Goal: Task Accomplishment & Management: Manage account settings

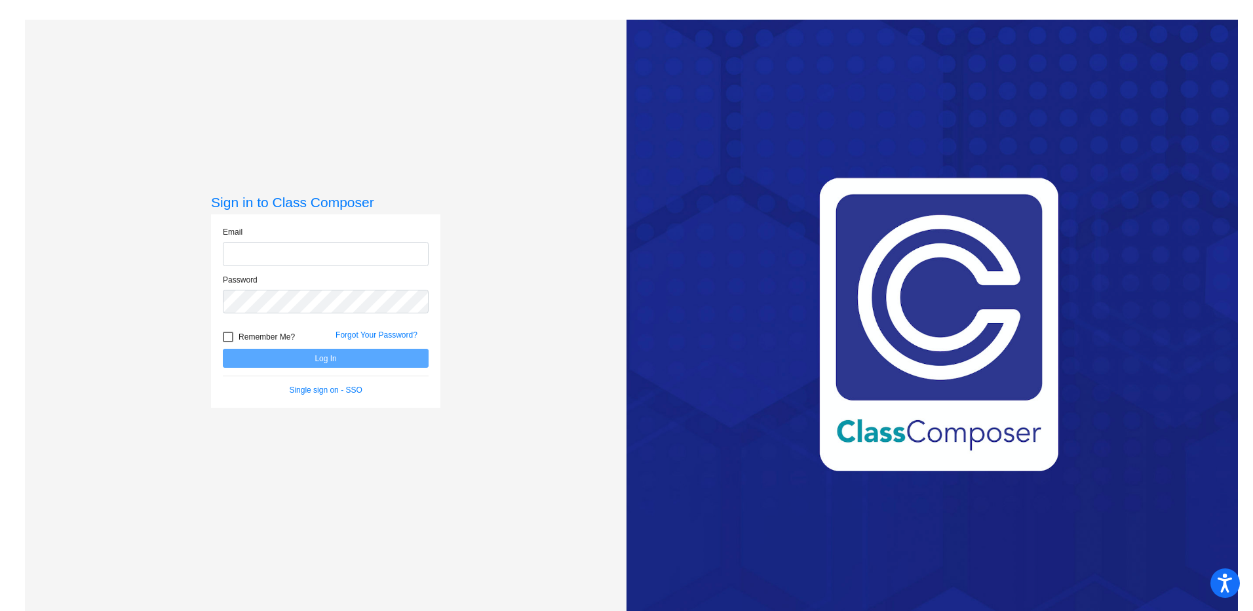
type input "[PERSON_NAME][EMAIL_ADDRESS][PERSON_NAME][DOMAIN_NAME]"
click at [346, 360] on button "Log In" at bounding box center [326, 358] width 206 height 19
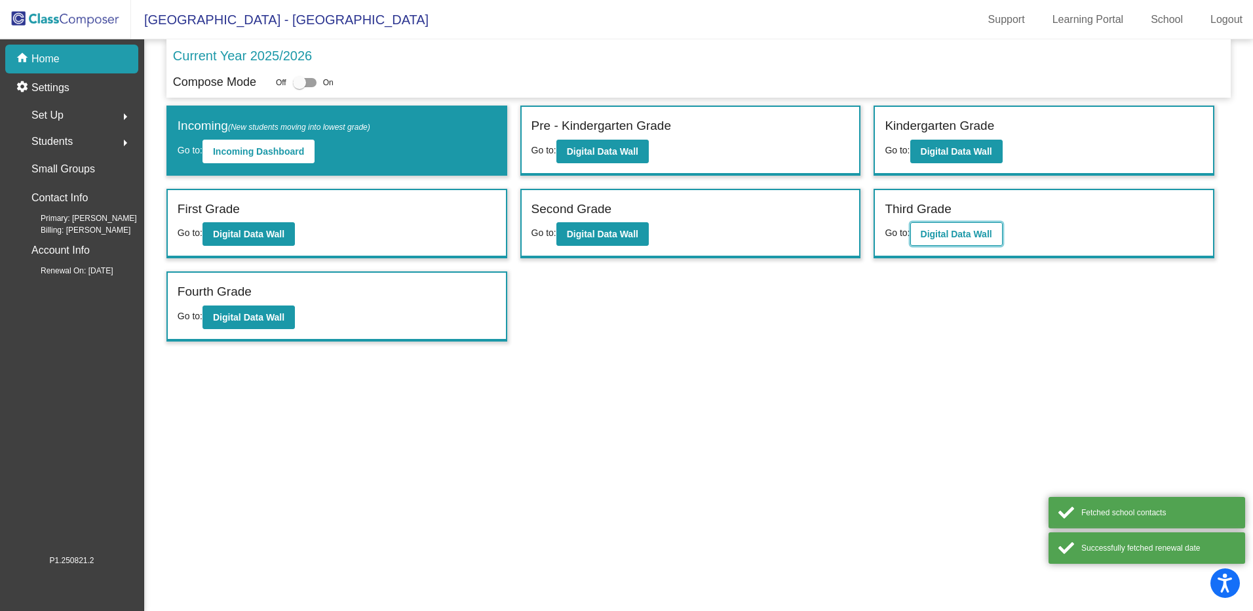
click at [938, 240] on button "Digital Data Wall" at bounding box center [956, 234] width 92 height 24
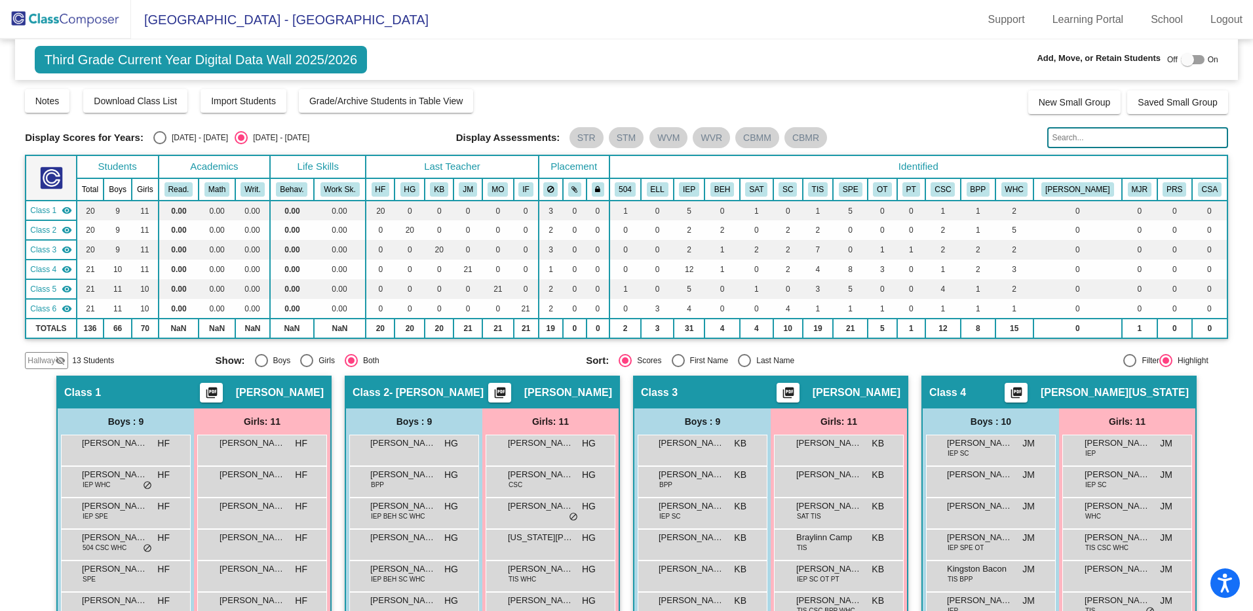
click at [773, 193] on th "SAT" at bounding box center [756, 189] width 33 height 22
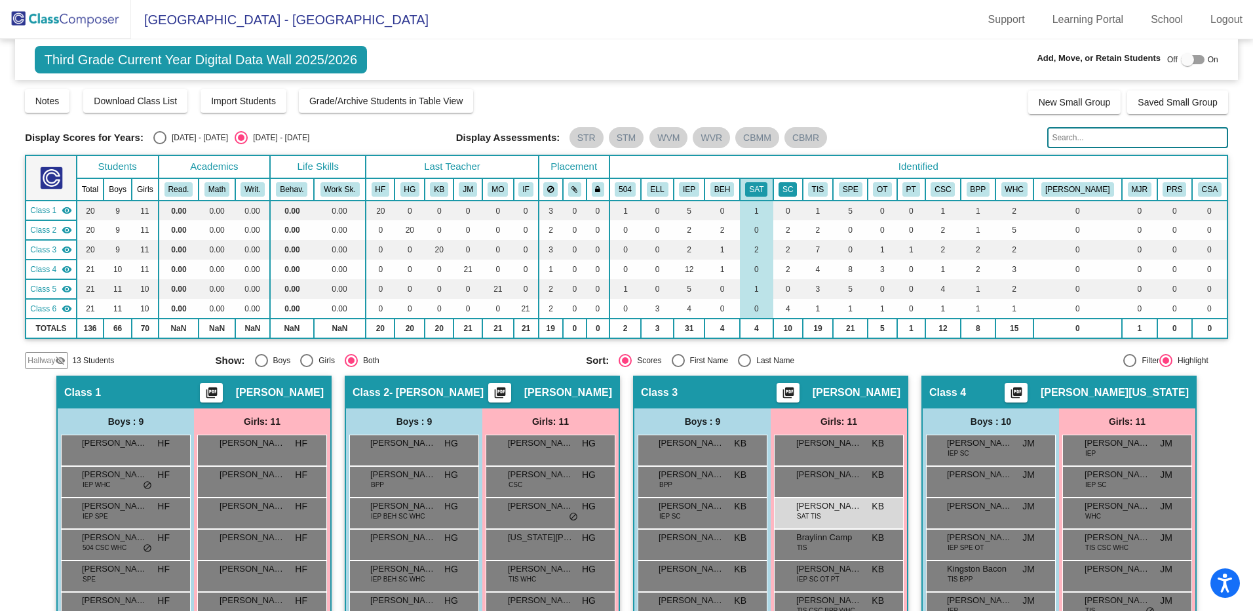
click at [797, 191] on button "SC" at bounding box center [788, 189] width 18 height 14
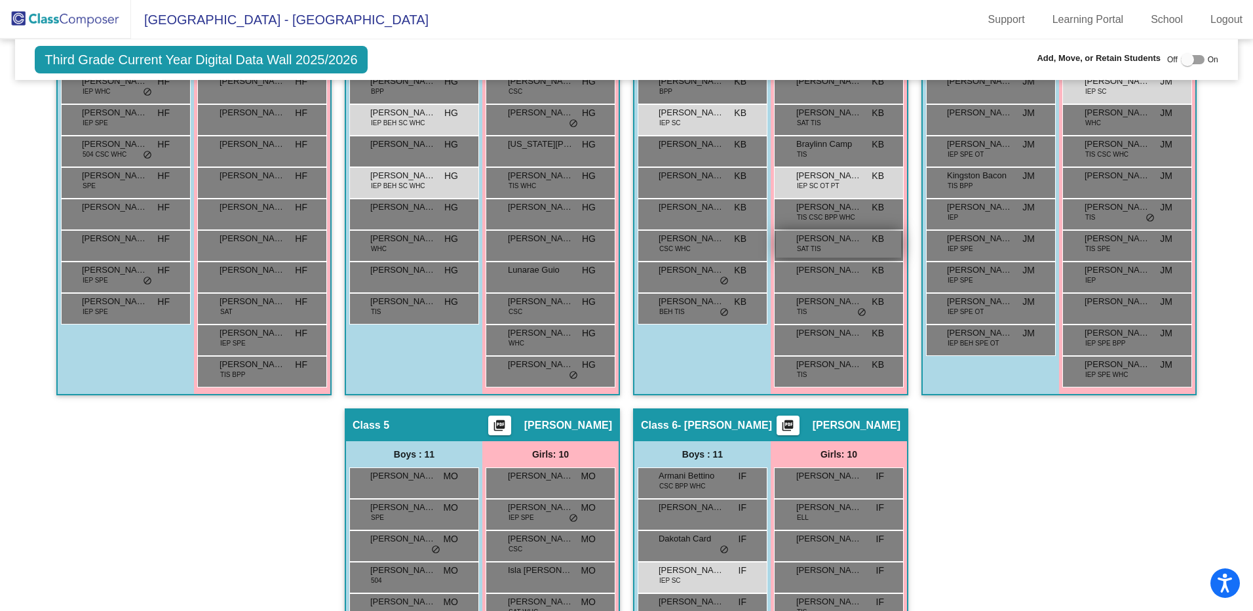
scroll to position [617, 0]
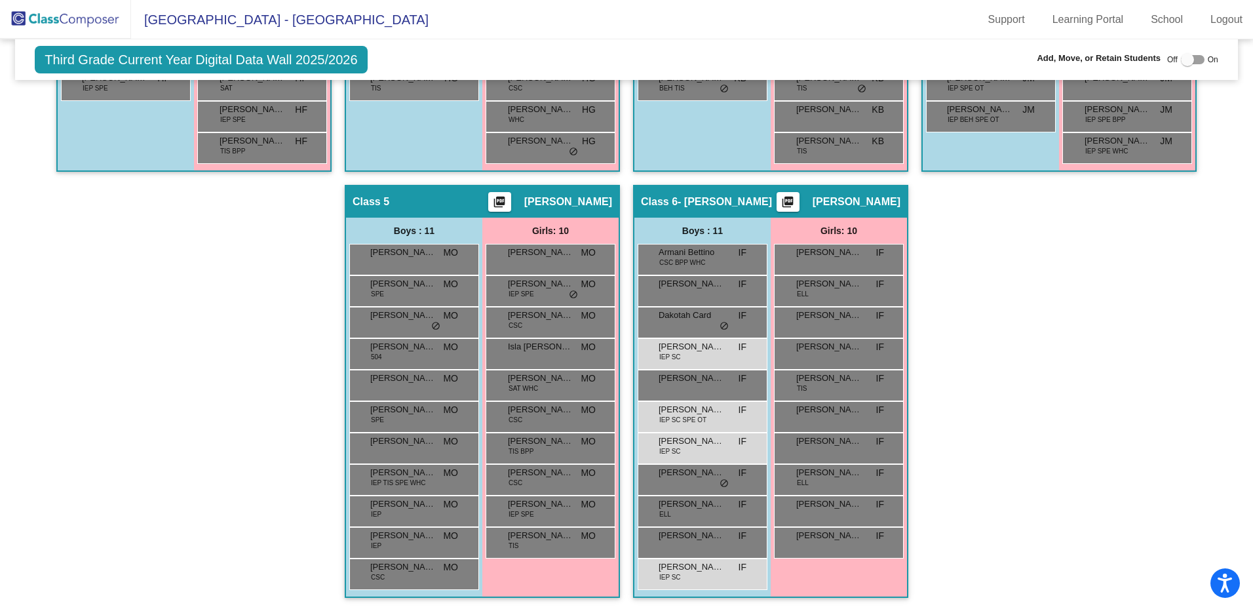
click at [305, 56] on span "Third Grade Current Year Digital Data Wall 2025/2026" at bounding box center [201, 60] width 332 height 28
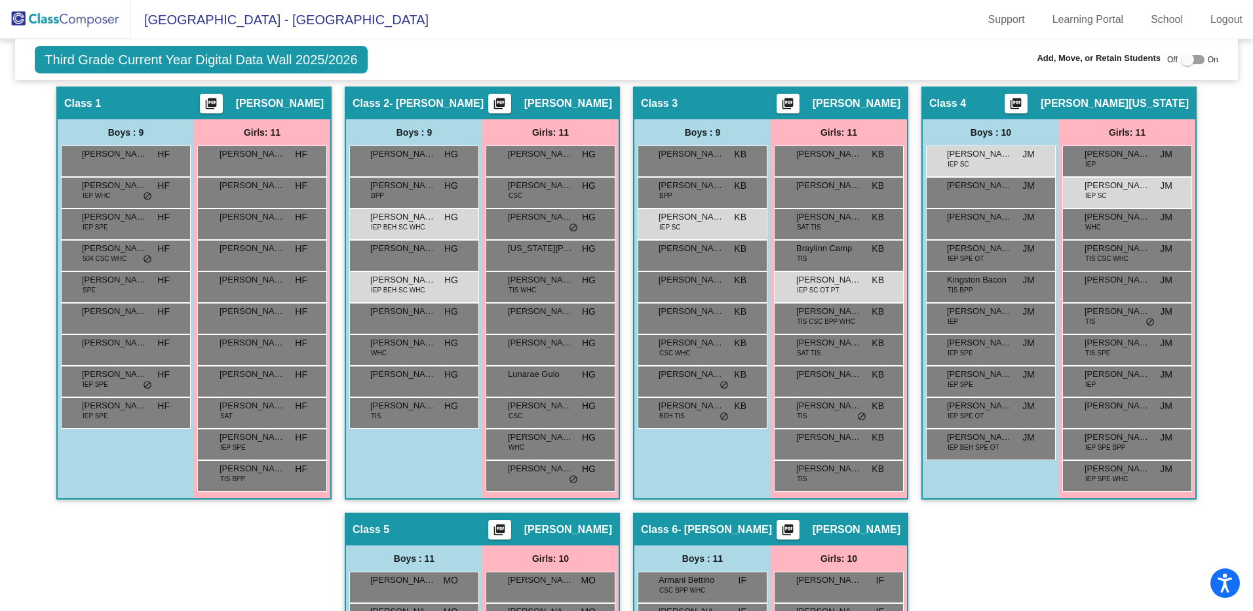
scroll to position [0, 0]
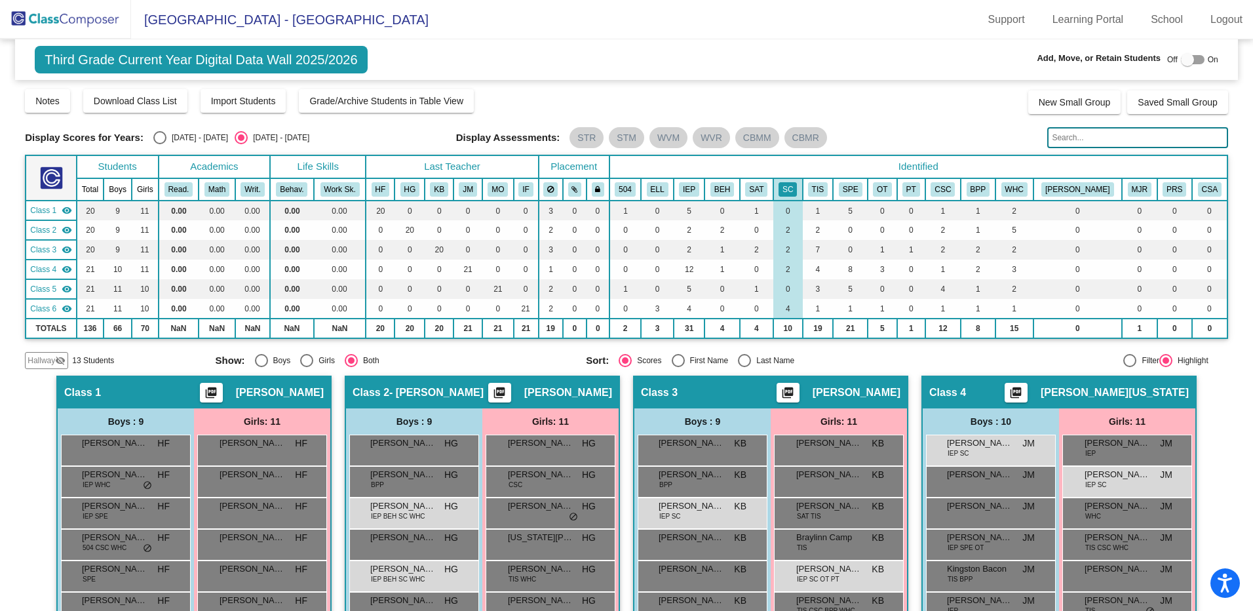
click at [42, 9] on img at bounding box center [65, 19] width 131 height 39
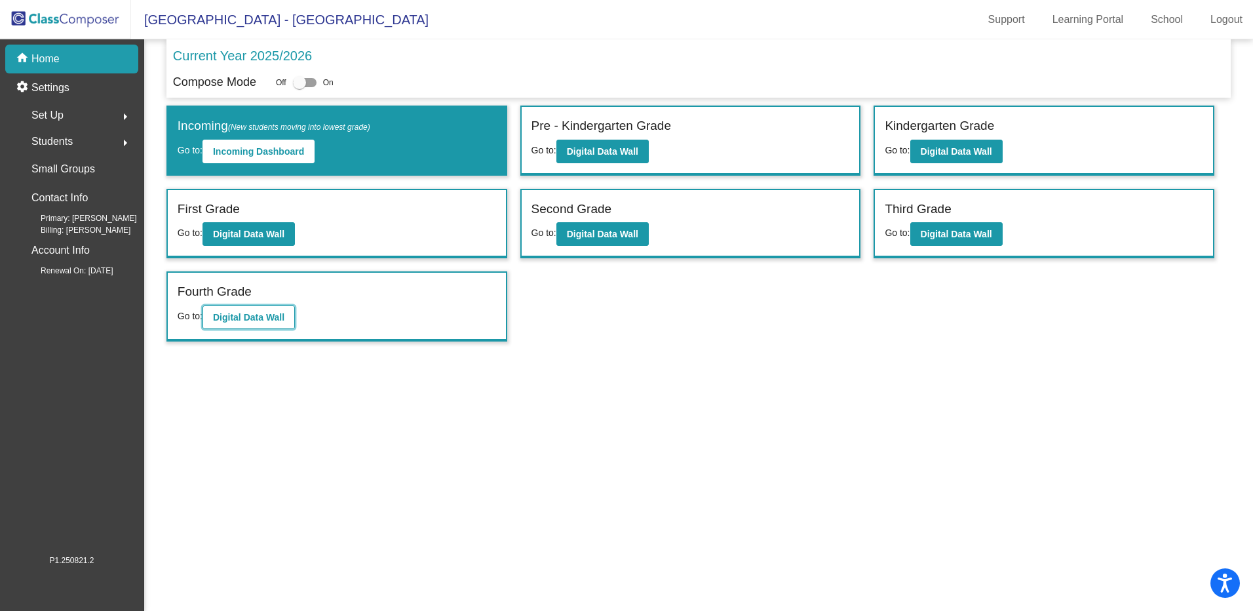
click at [281, 324] on button "Digital Data Wall" at bounding box center [248, 317] width 92 height 24
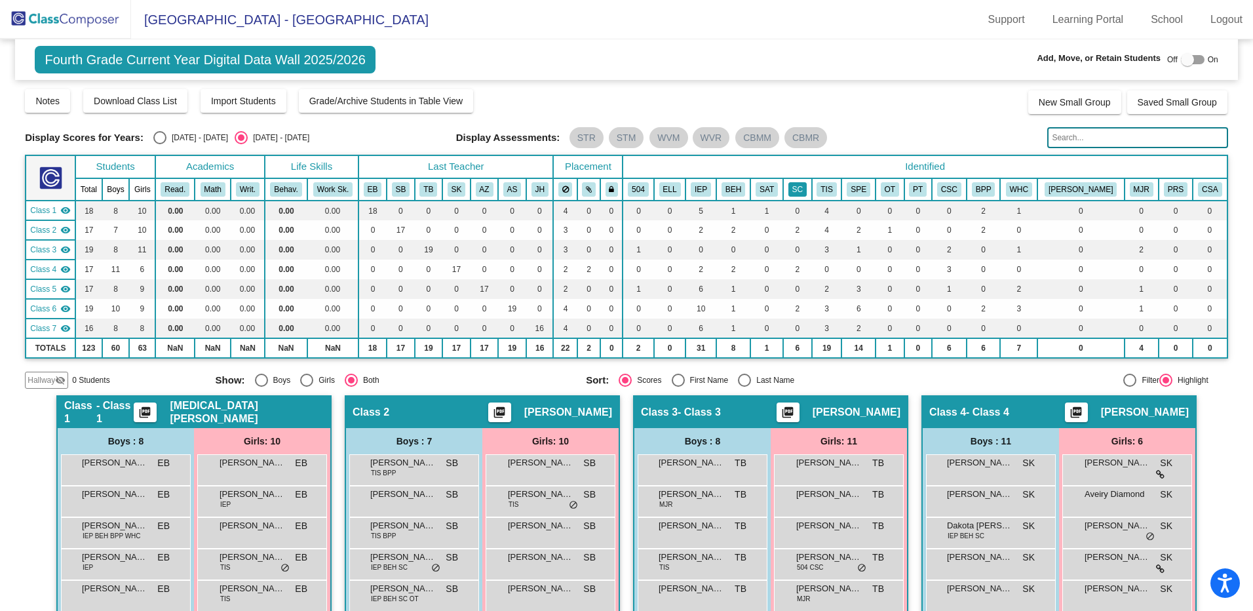
click at [807, 194] on button "SC" at bounding box center [797, 189] width 18 height 14
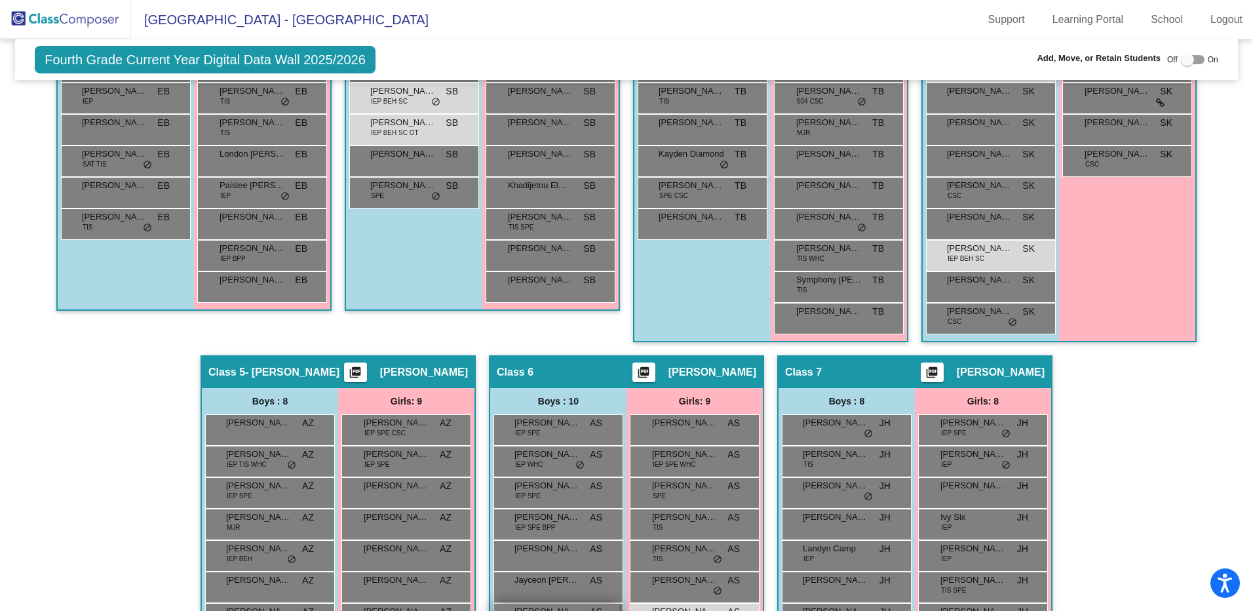
scroll to position [605, 0]
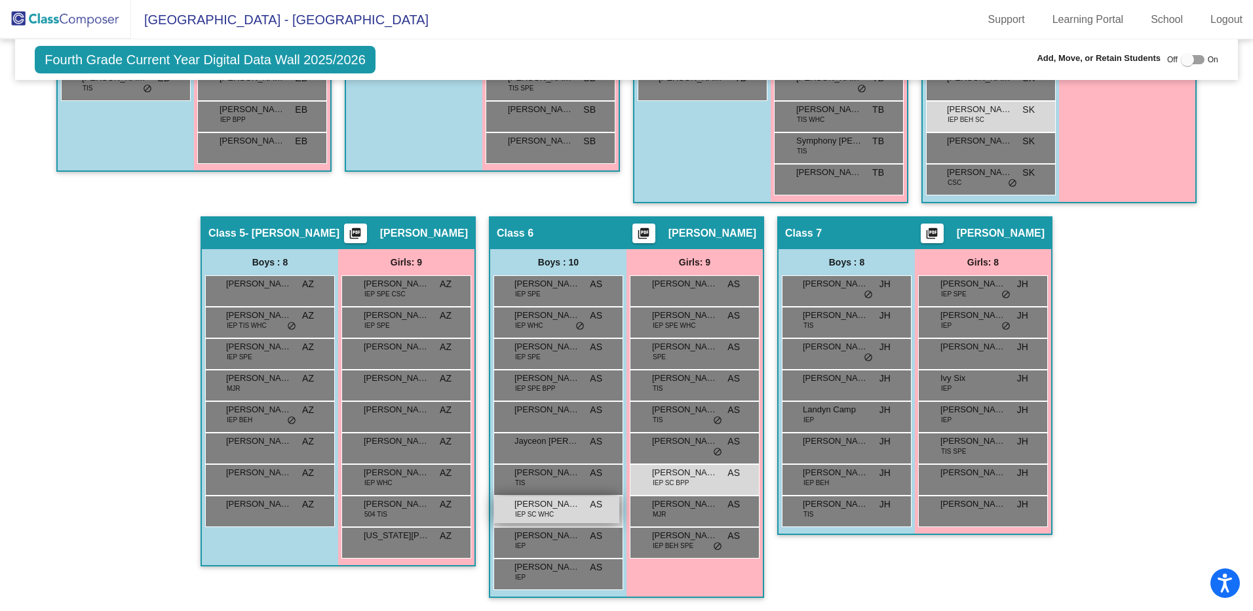
click at [560, 518] on div "[PERSON_NAME] IEP SC WHC AS lock do_not_disturb_alt" at bounding box center [556, 509] width 125 height 27
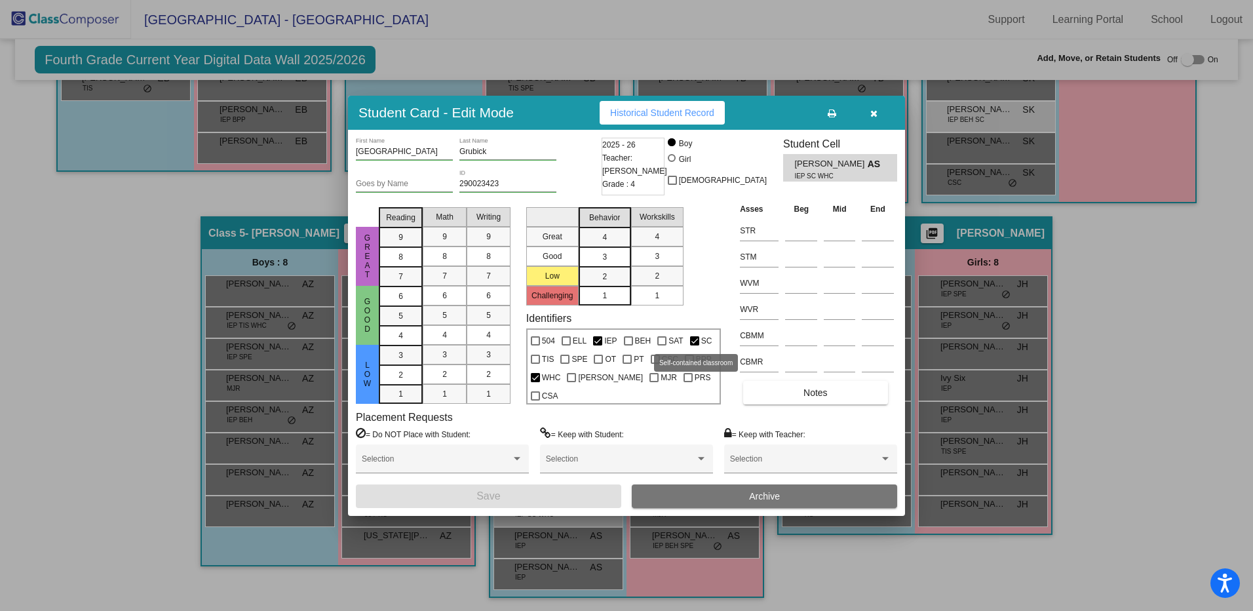
click at [694, 342] on div at bounding box center [694, 340] width 9 height 9
click at [694, 345] on input "SC" at bounding box center [694, 345] width 1 height 1
checkbox input "false"
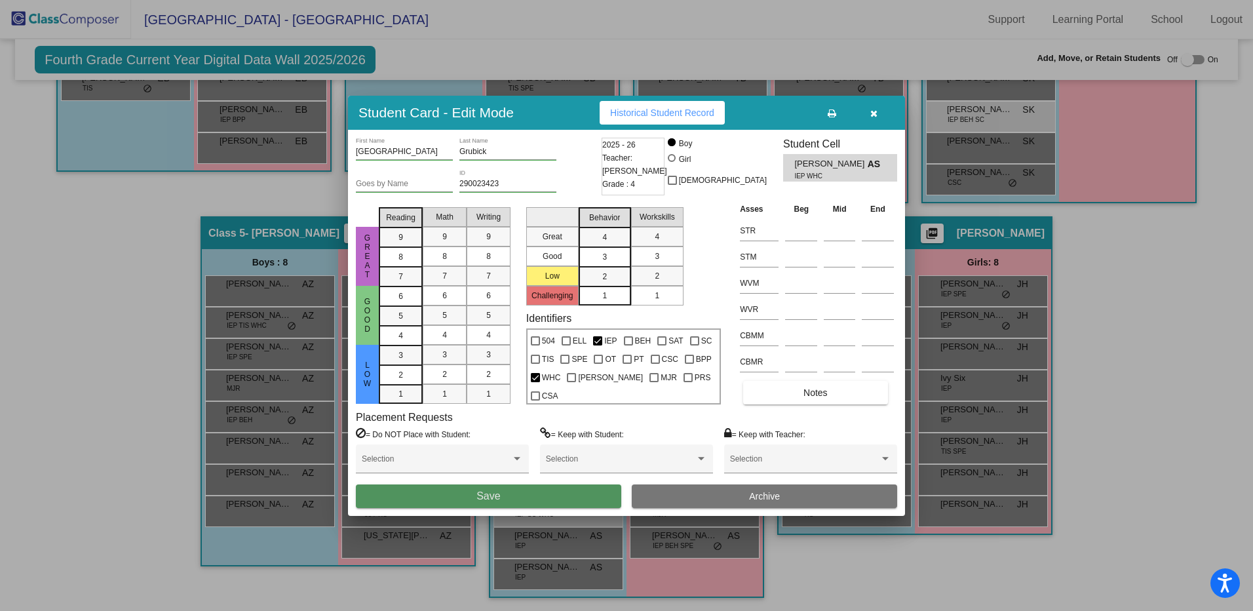
click at [592, 486] on button "Save" at bounding box center [488, 496] width 265 height 24
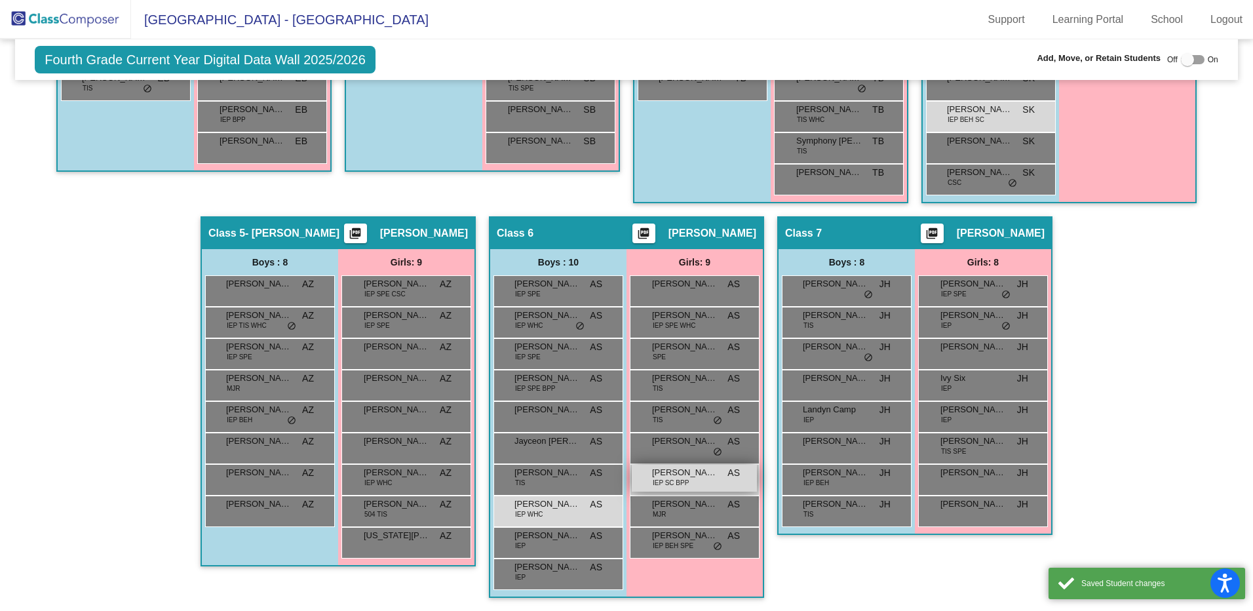
click at [689, 482] on div "[PERSON_NAME] IEP SC BPP AS lock do_not_disturb_alt" at bounding box center [694, 478] width 125 height 27
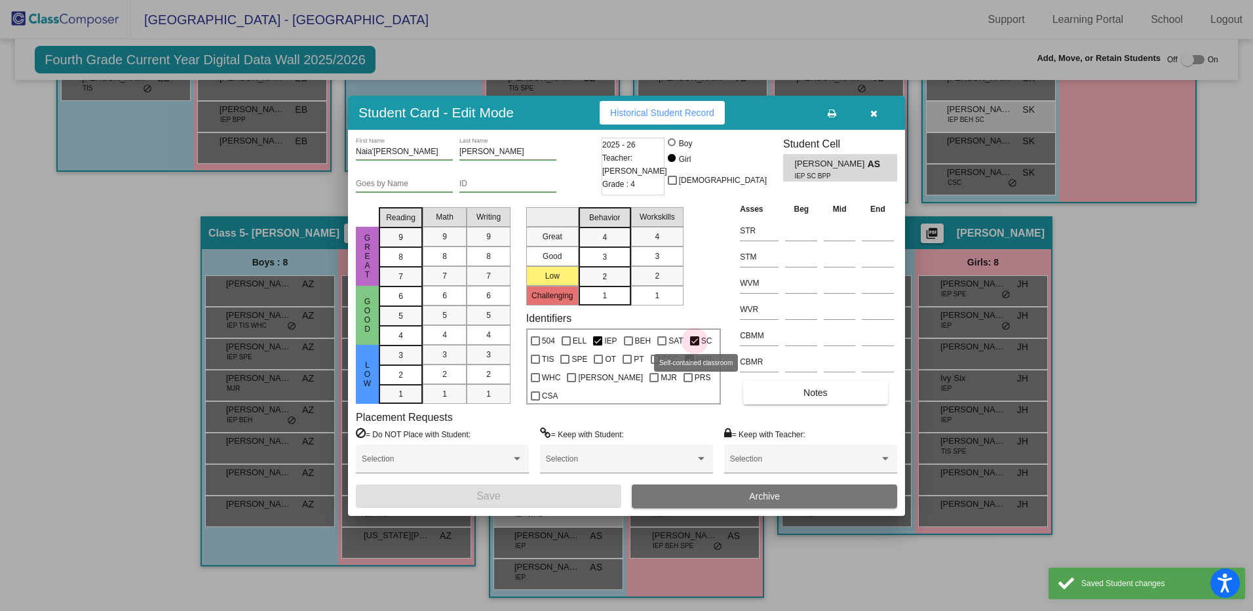
click at [692, 339] on label "SC" at bounding box center [701, 341] width 22 height 16
click at [694, 345] on input "SC" at bounding box center [694, 345] width 1 height 1
checkbox input "false"
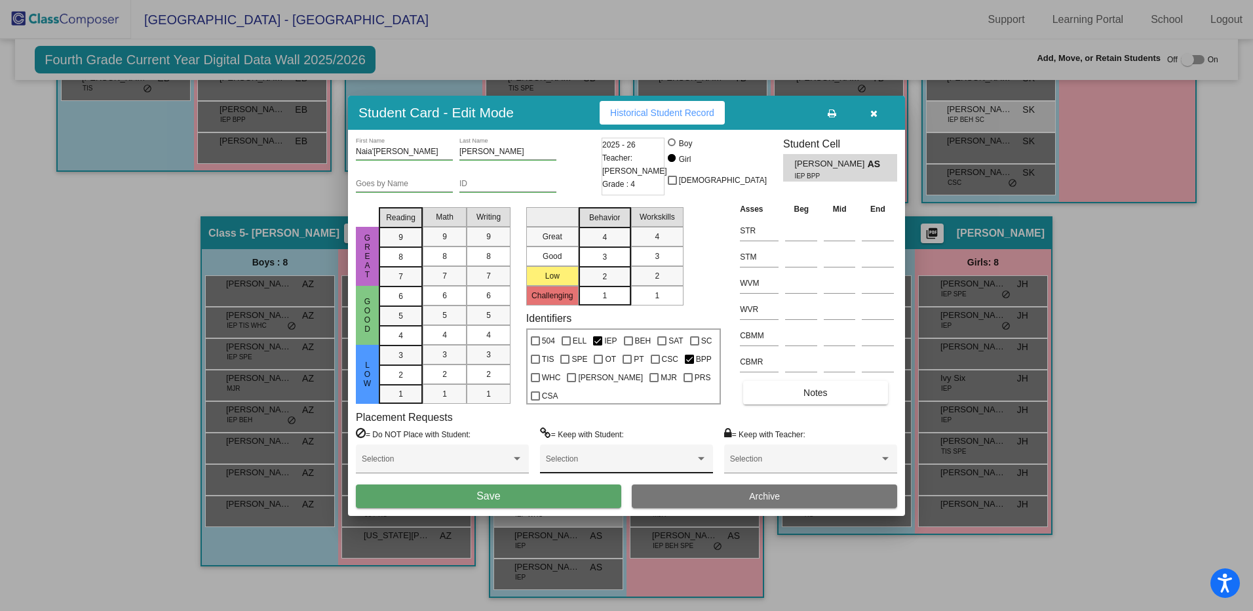
drag, startPoint x: 600, startPoint y: 493, endPoint x: 592, endPoint y: 445, distance: 49.1
click at [598, 493] on button "Save" at bounding box center [488, 496] width 265 height 24
